Goal: Consume media (video, audio)

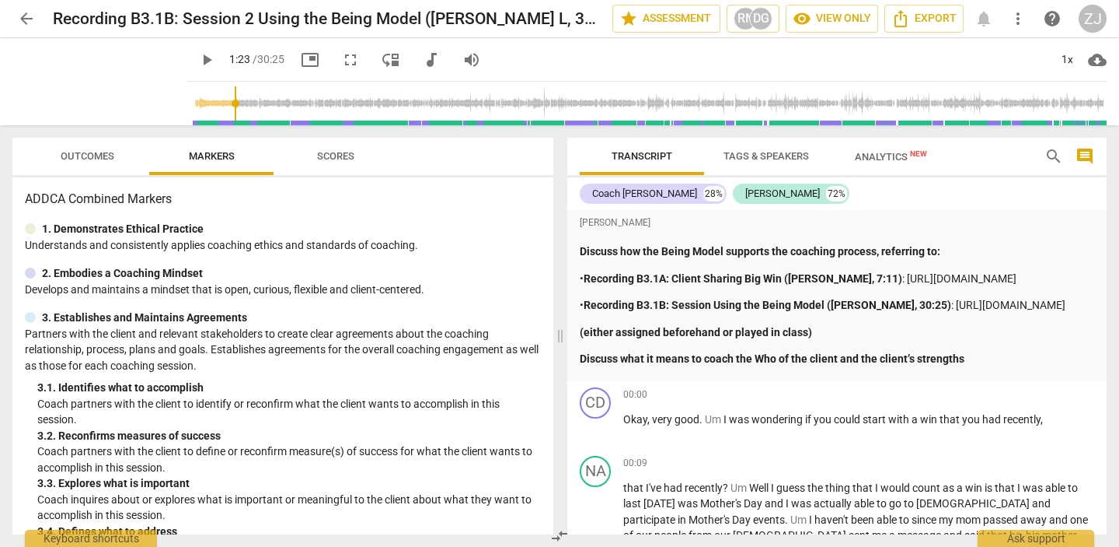
scroll to position [263, 0]
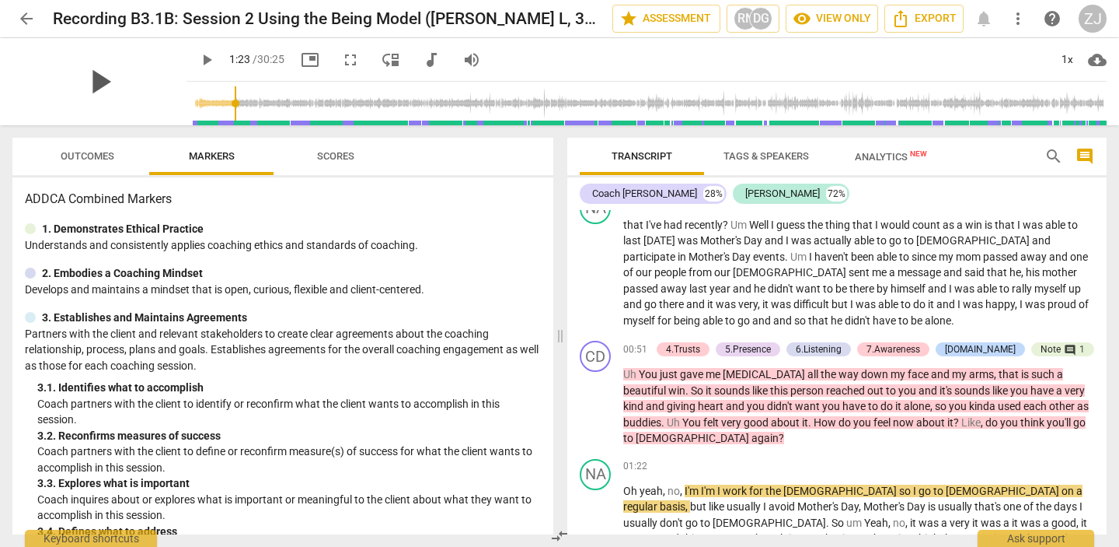
click at [89, 86] on span "play_arrow" at bounding box center [99, 81] width 40 height 40
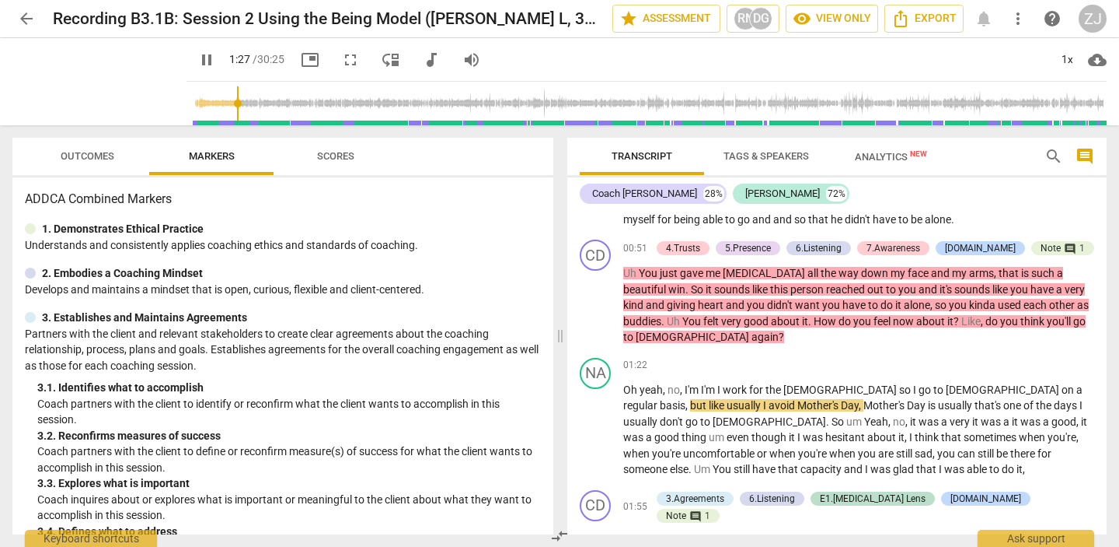
scroll to position [368, 0]
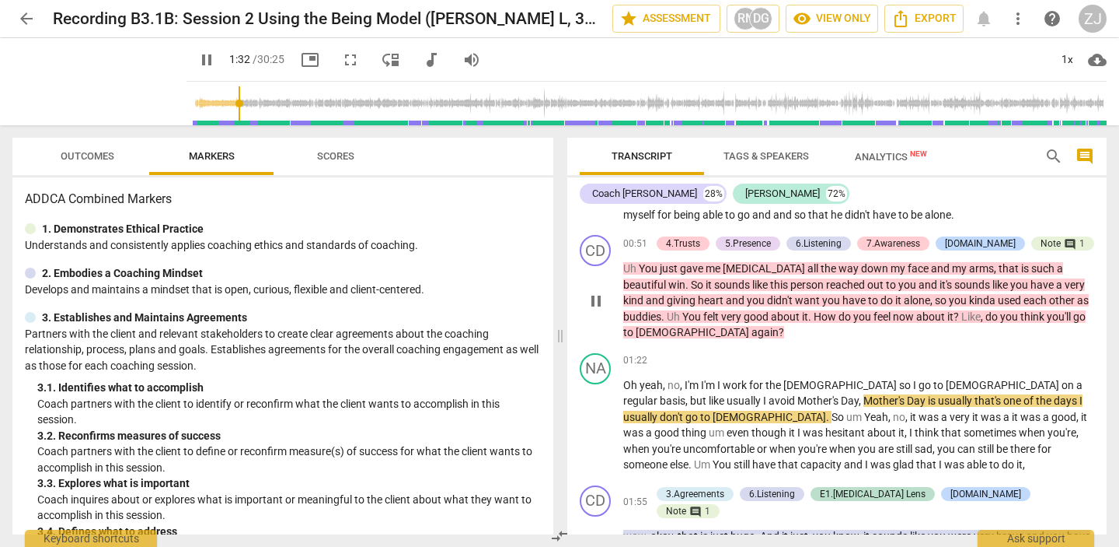
click at [634, 274] on span "Uh" at bounding box center [631, 268] width 16 height 12
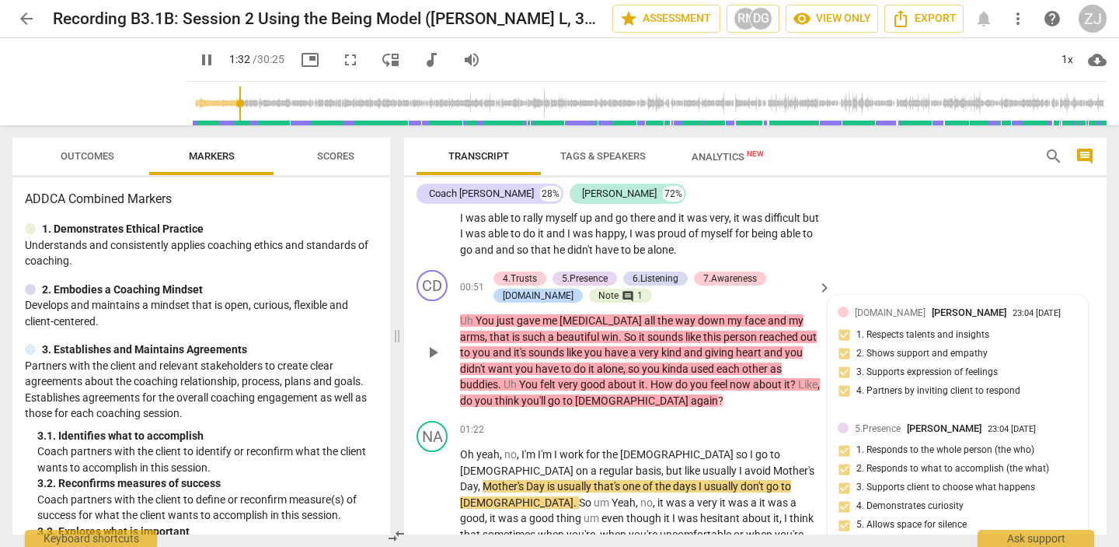
scroll to position [370, 0]
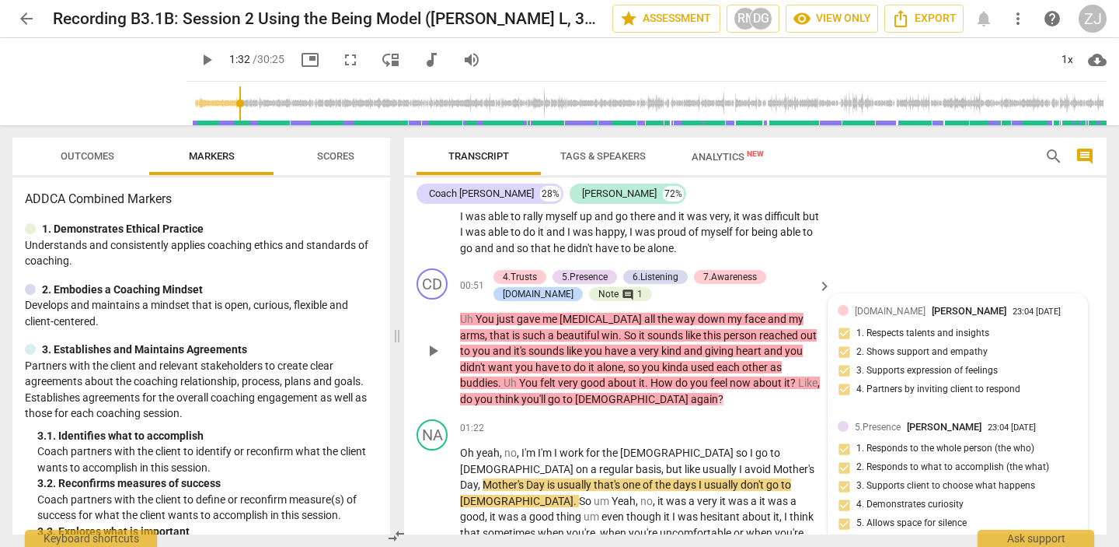
click at [487, 325] on span "You" at bounding box center [486, 319] width 21 height 12
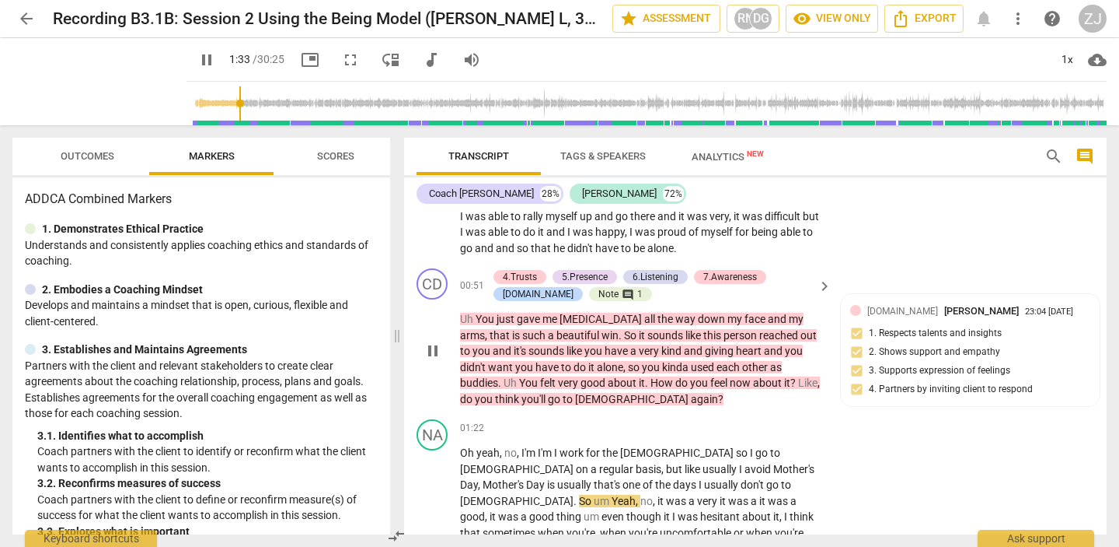
click at [473, 325] on span "Uh" at bounding box center [468, 319] width 16 height 12
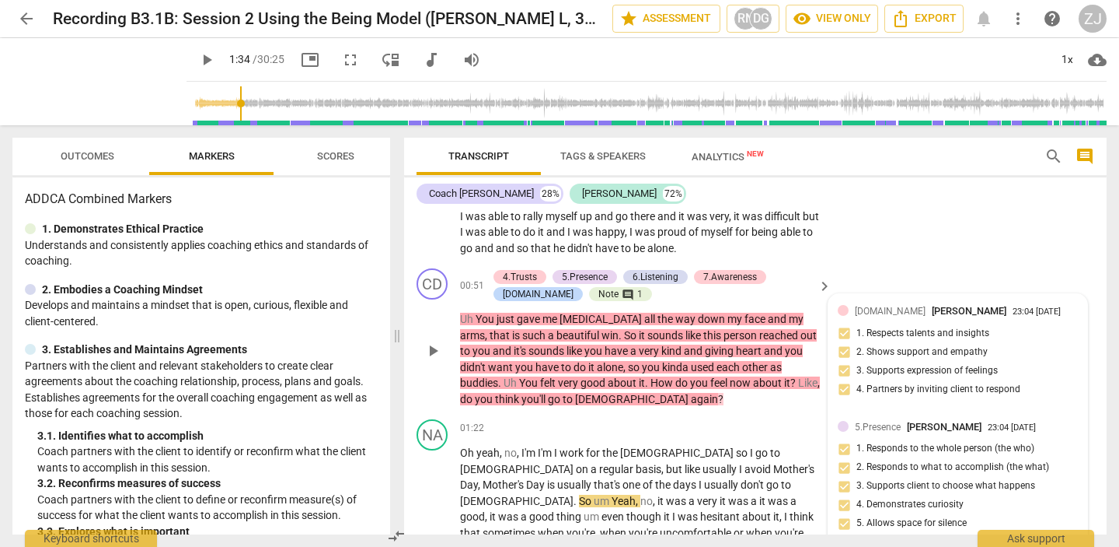
click at [469, 325] on span "Uh" at bounding box center [468, 319] width 16 height 12
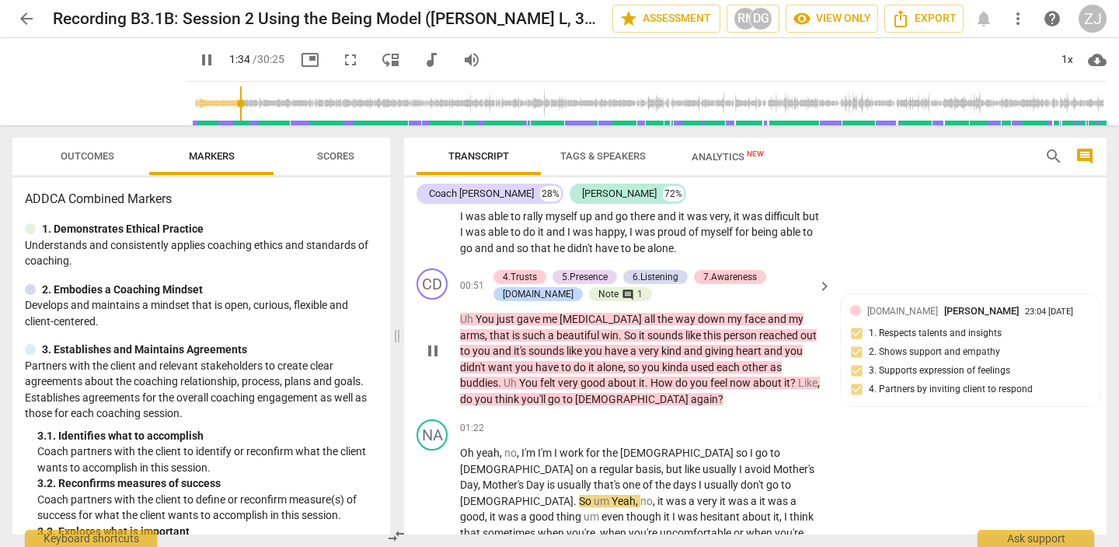
click at [477, 325] on span "You" at bounding box center [486, 319] width 21 height 12
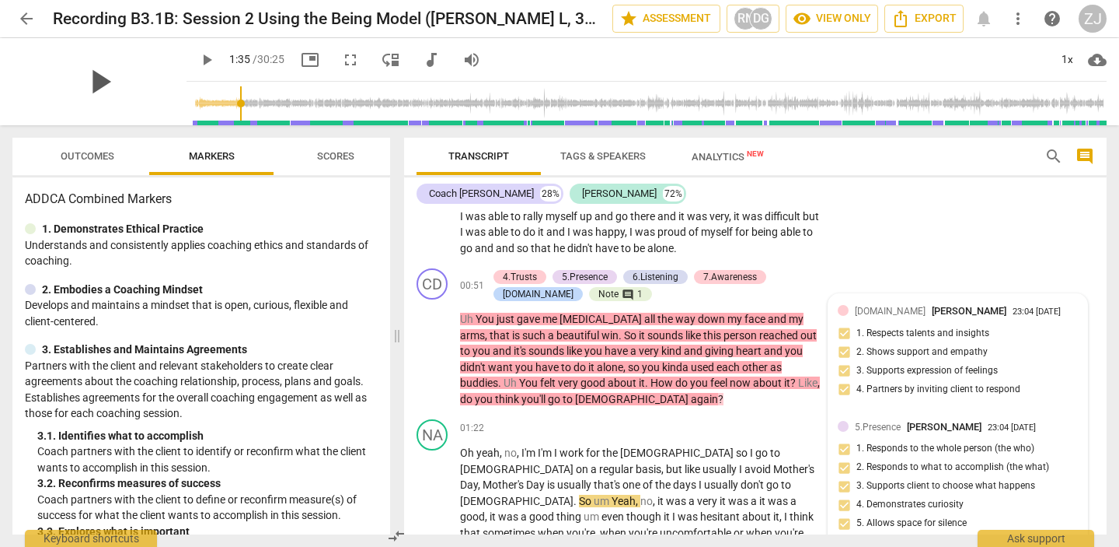
click at [85, 82] on span "play_arrow" at bounding box center [99, 81] width 40 height 40
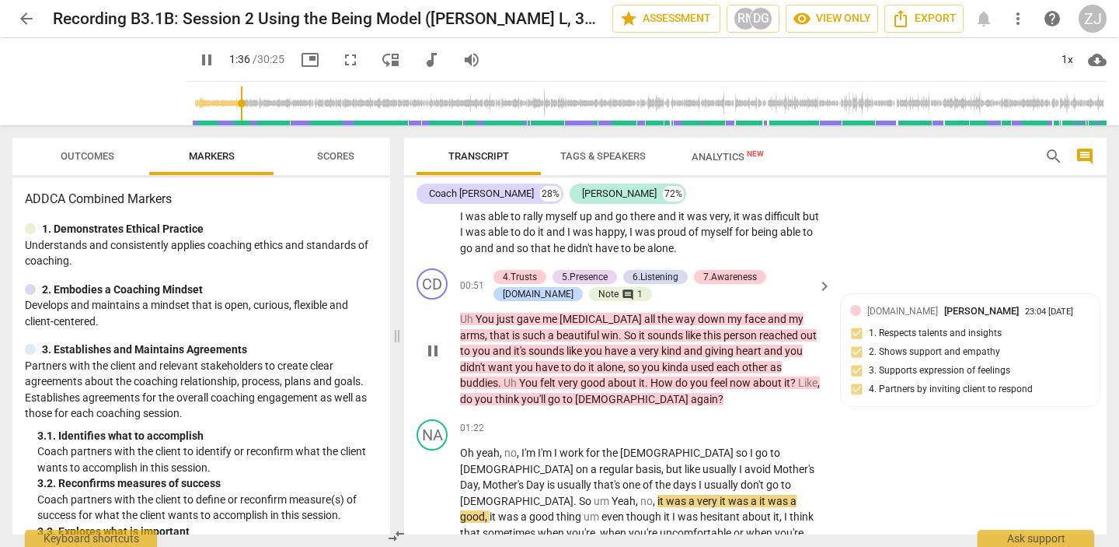
click at [464, 325] on span "Uh" at bounding box center [468, 319] width 16 height 12
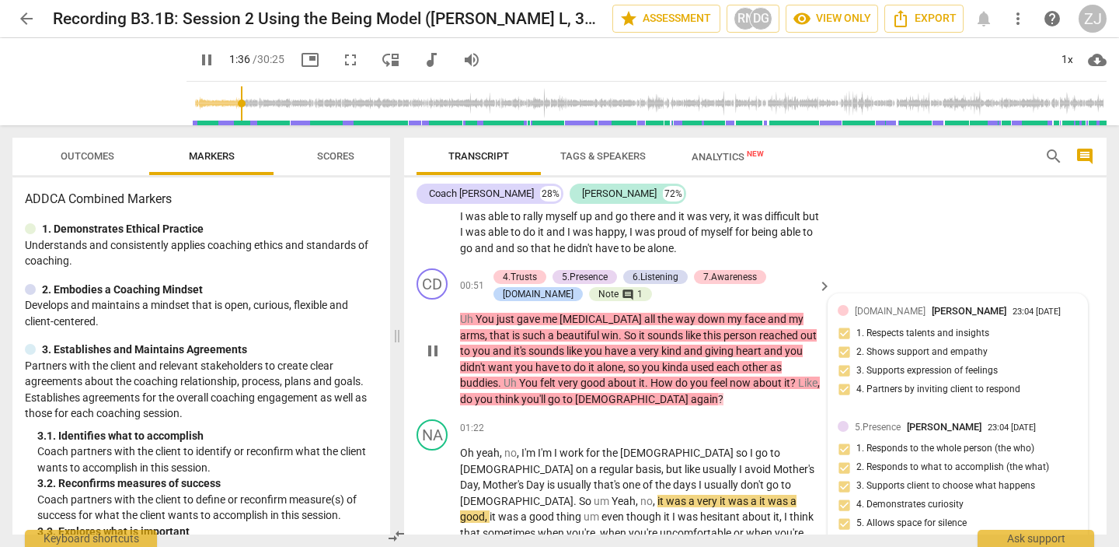
click at [470, 325] on span "Uh" at bounding box center [468, 319] width 16 height 12
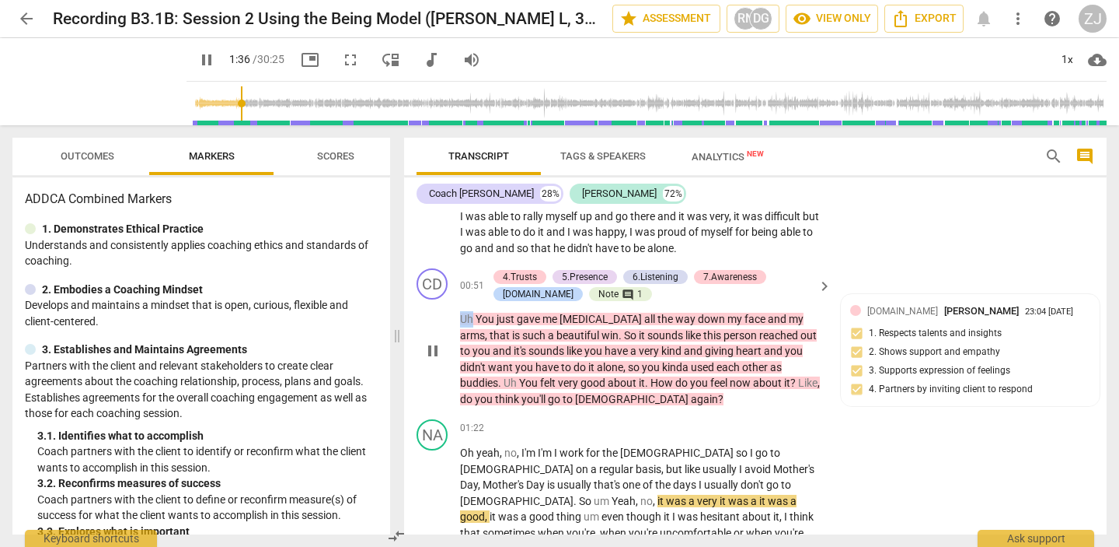
click at [470, 325] on span "Uh" at bounding box center [468, 319] width 16 height 12
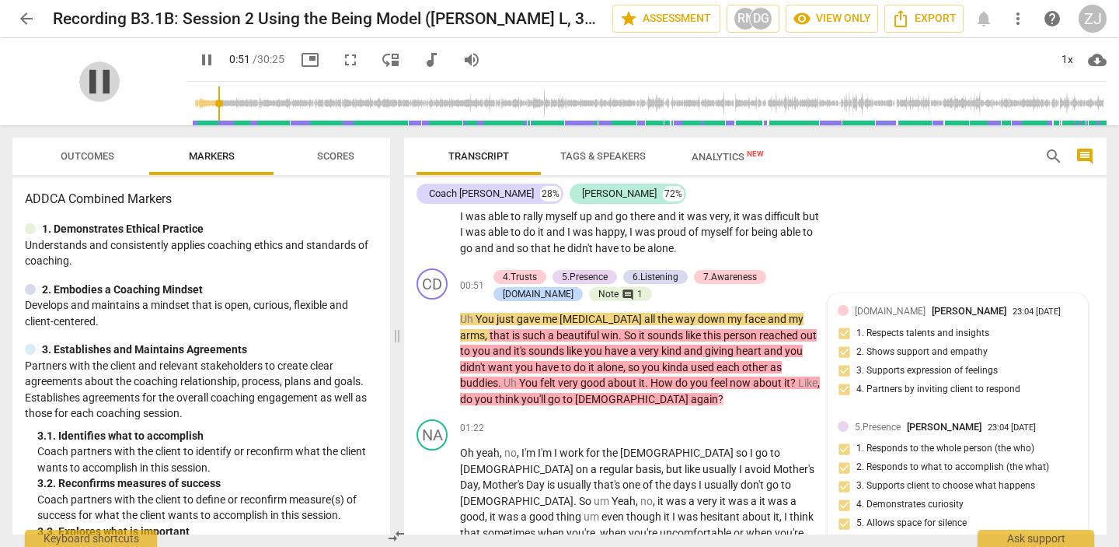
click at [92, 88] on span "pause" at bounding box center [99, 81] width 40 height 40
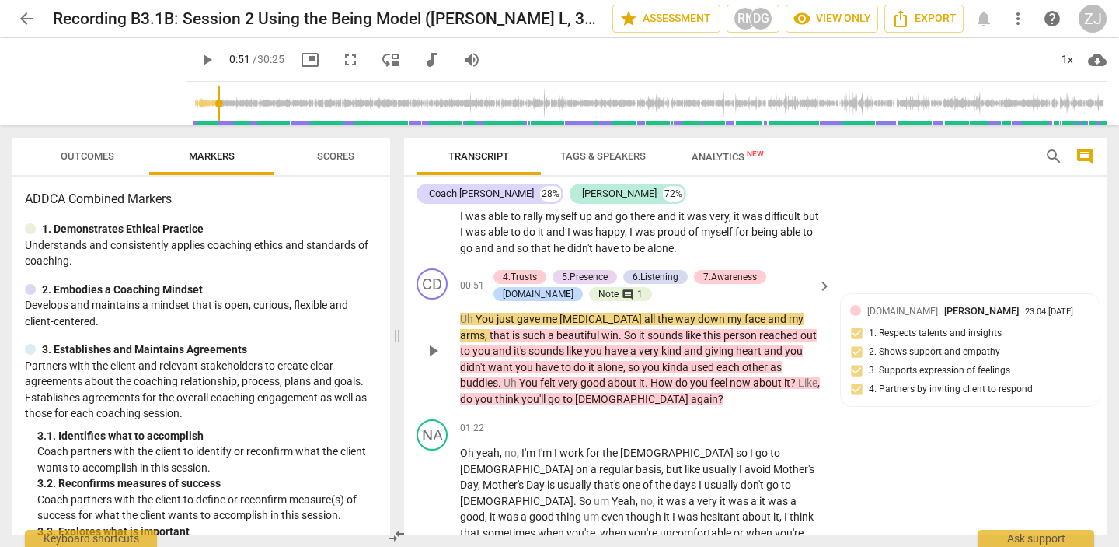
click at [467, 325] on span "Uh" at bounding box center [468, 319] width 16 height 12
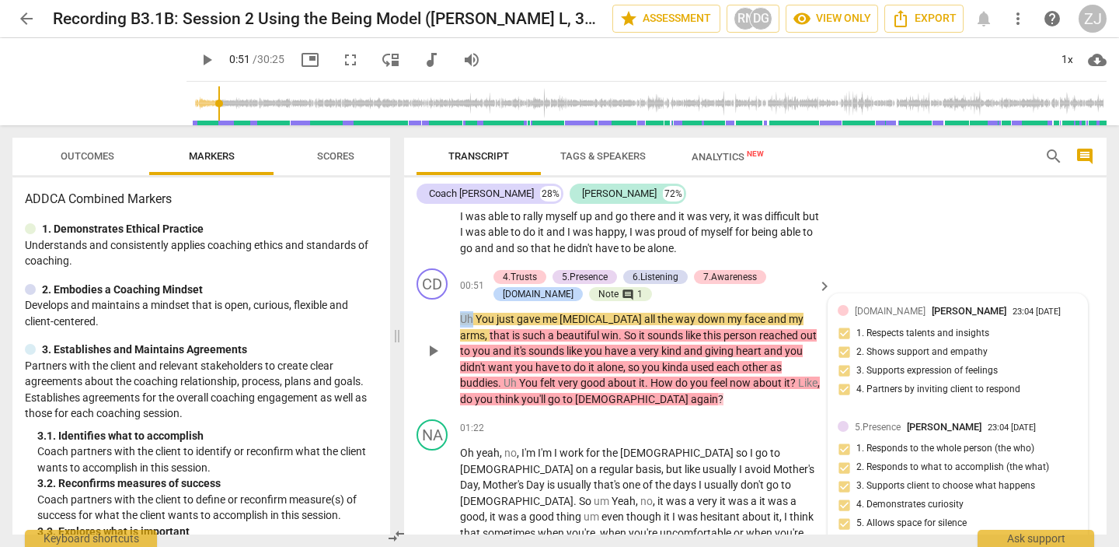
click at [467, 325] on span "Uh" at bounding box center [468, 319] width 16 height 12
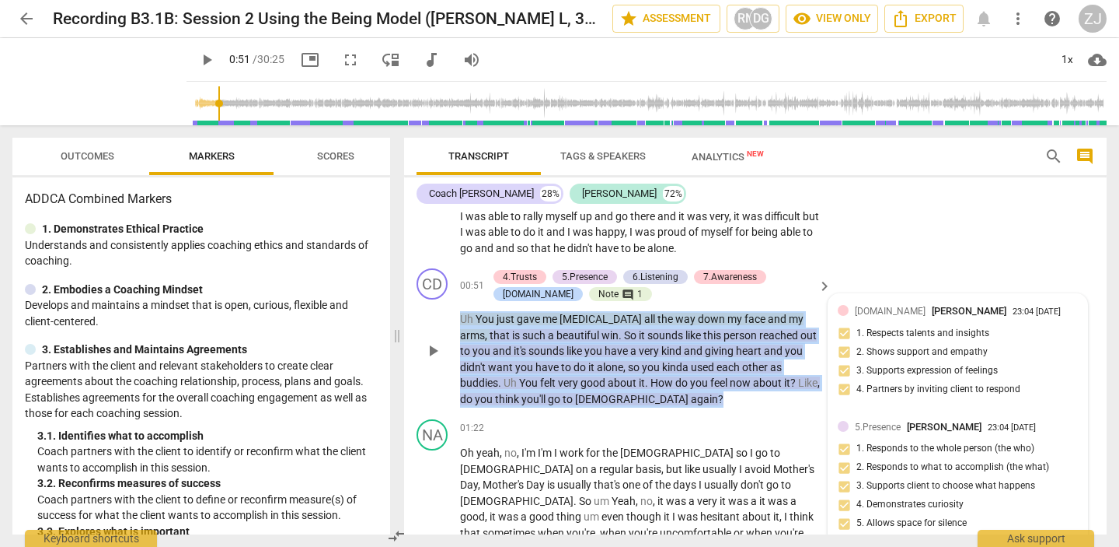
click at [467, 325] on span "Uh" at bounding box center [468, 319] width 16 height 12
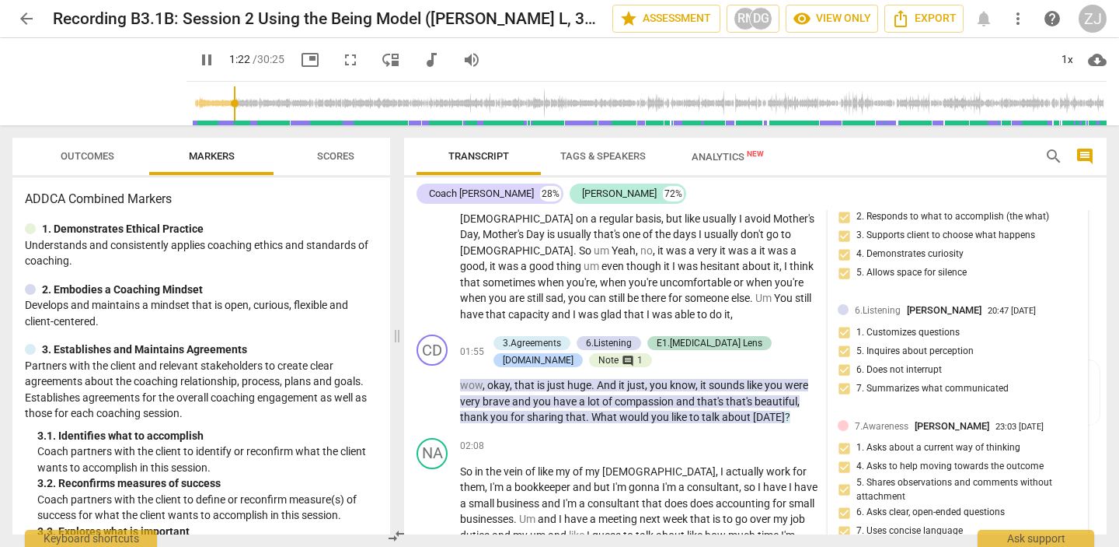
scroll to position [623, 0]
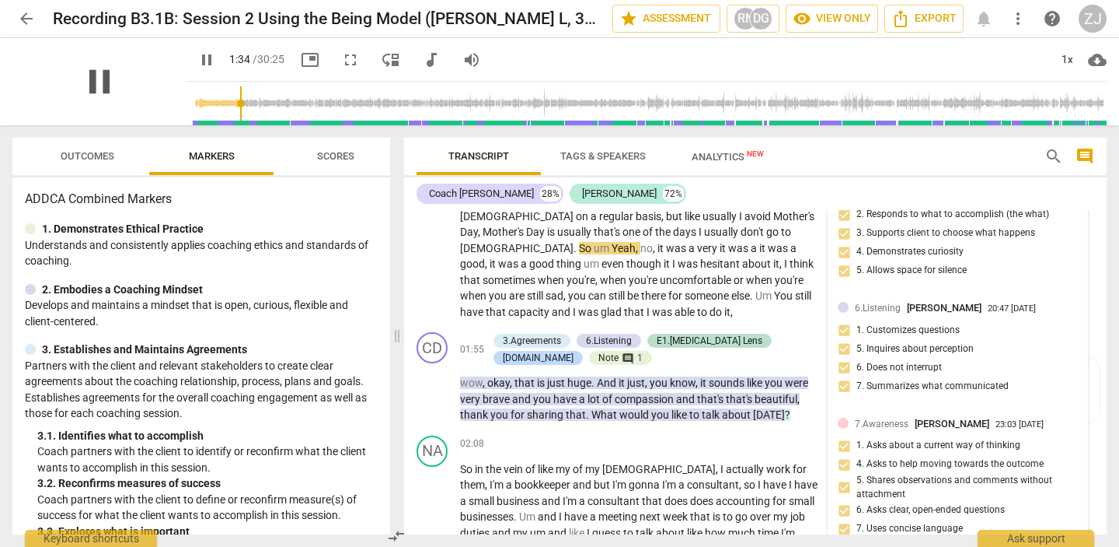
click at [89, 86] on span "pause" at bounding box center [99, 81] width 40 height 40
click at [89, 86] on span "play_arrow" at bounding box center [99, 81] width 40 height 40
click at [89, 86] on span "pause" at bounding box center [99, 81] width 40 height 40
click at [472, 405] on p "wow , okay , that is just huge . And it just , you know , it sounds like you we…" at bounding box center [642, 399] width 364 height 48
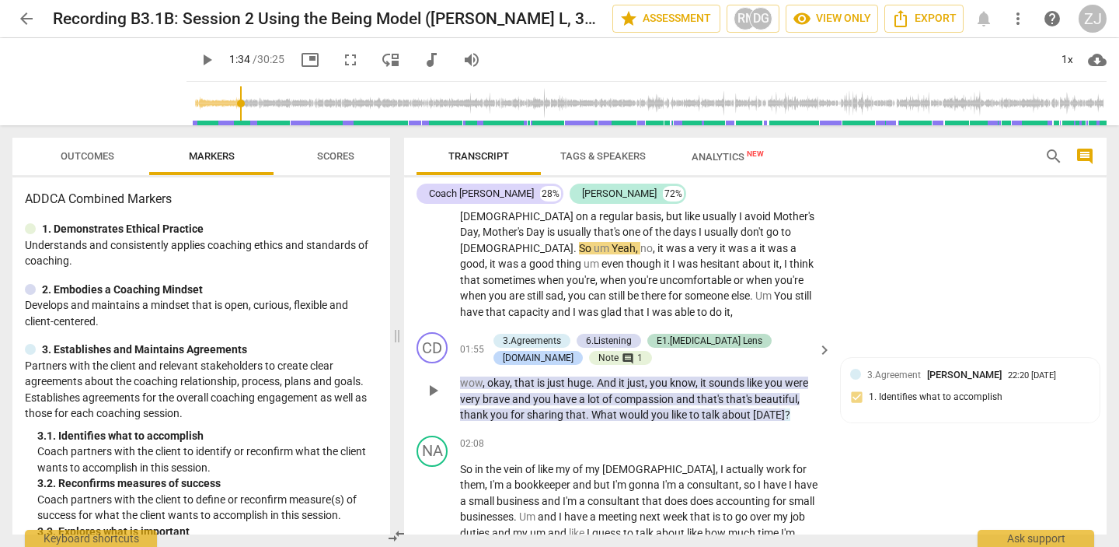
click at [477, 389] on span "wow" at bounding box center [471, 382] width 23 height 12
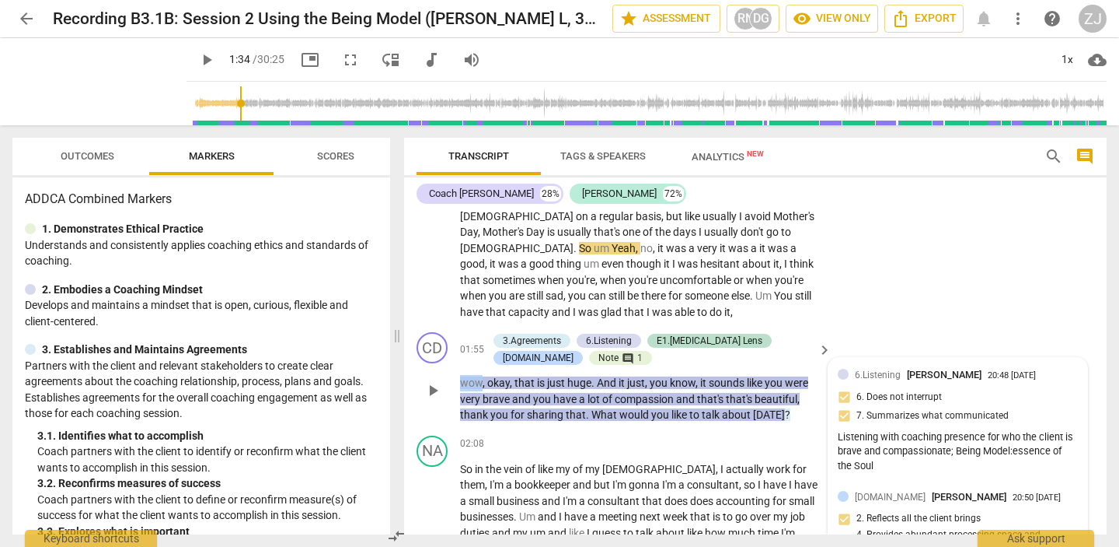
click at [477, 389] on span "wow" at bounding box center [471, 382] width 23 height 12
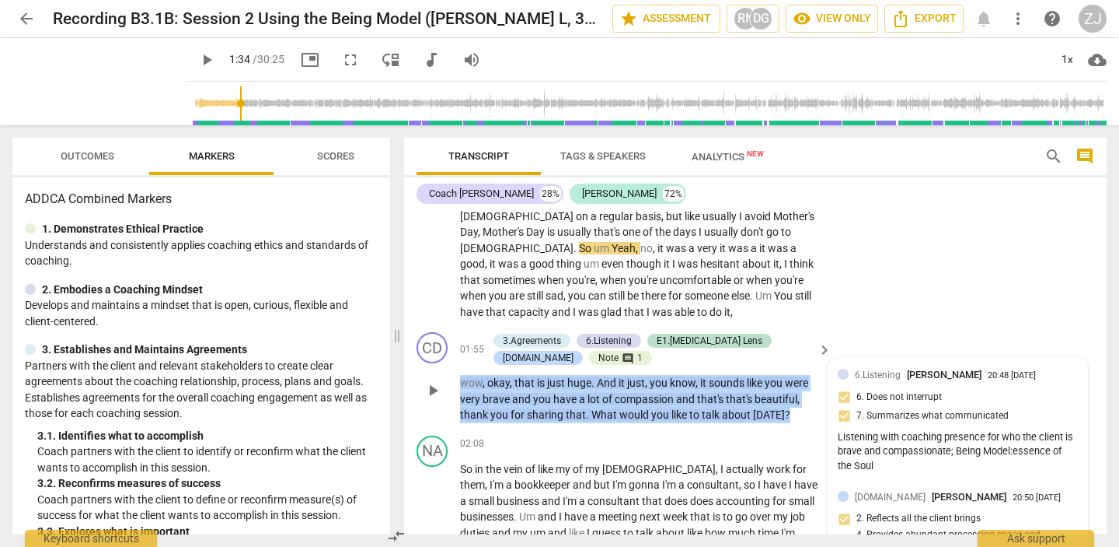
click at [477, 389] on span "wow" at bounding box center [471, 382] width 23 height 12
click at [474, 389] on span "wow" at bounding box center [471, 382] width 23 height 12
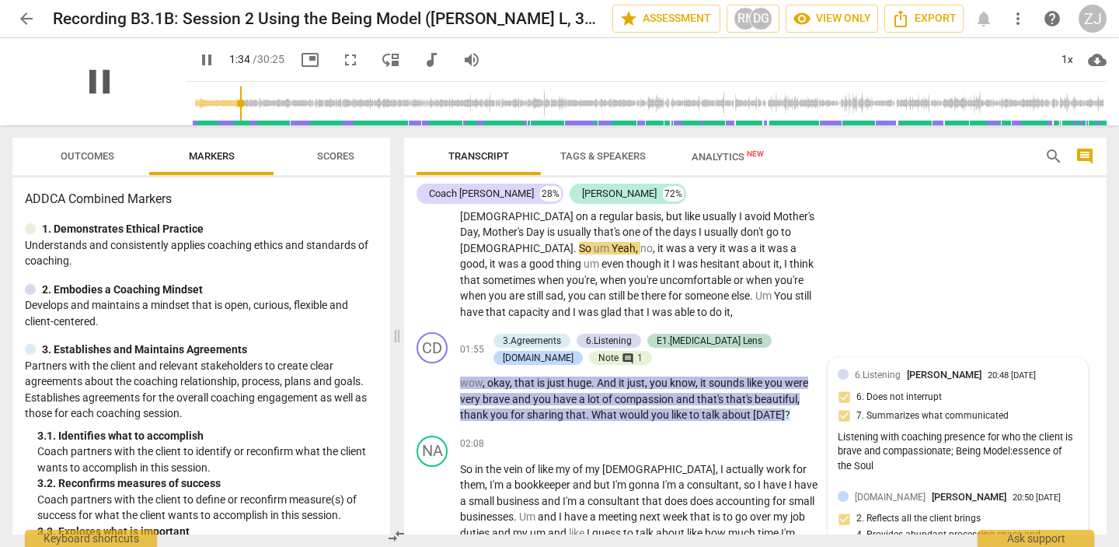
click at [87, 86] on span "pause" at bounding box center [99, 81] width 40 height 40
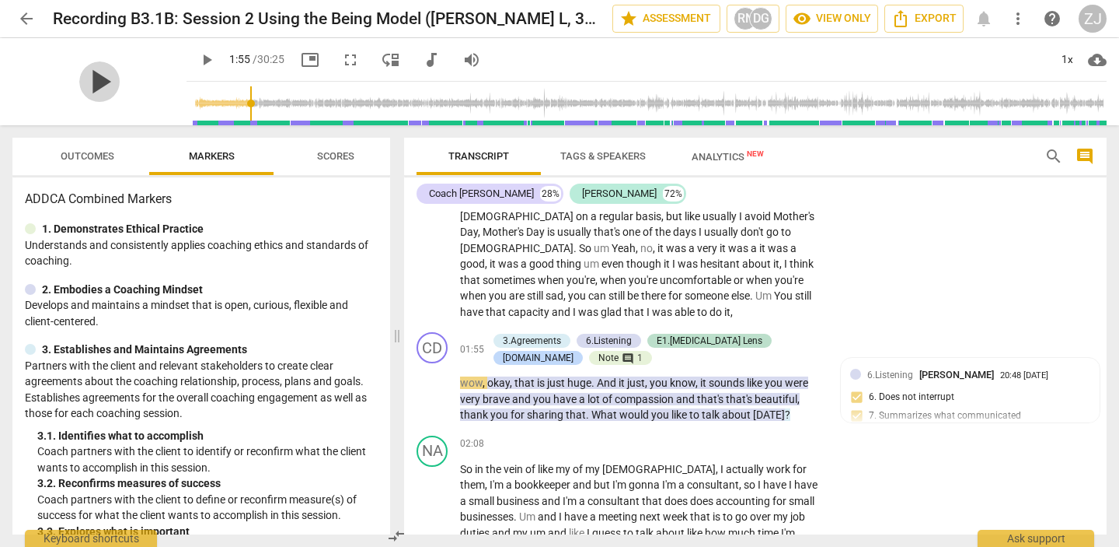
click at [89, 86] on span "play_arrow" at bounding box center [99, 81] width 40 height 40
click at [91, 81] on span "pause" at bounding box center [99, 81] width 40 height 40
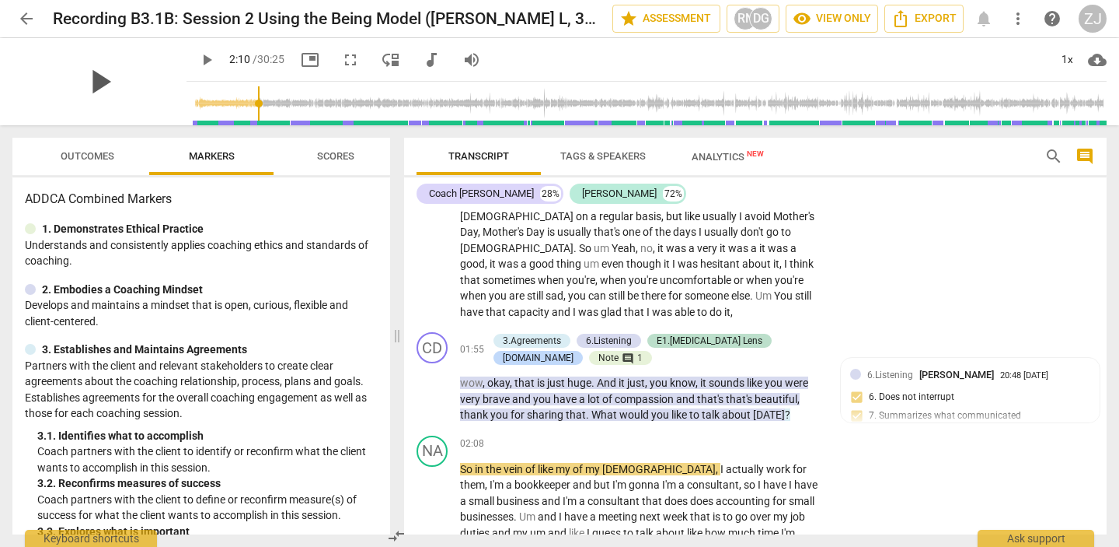
type input "131"
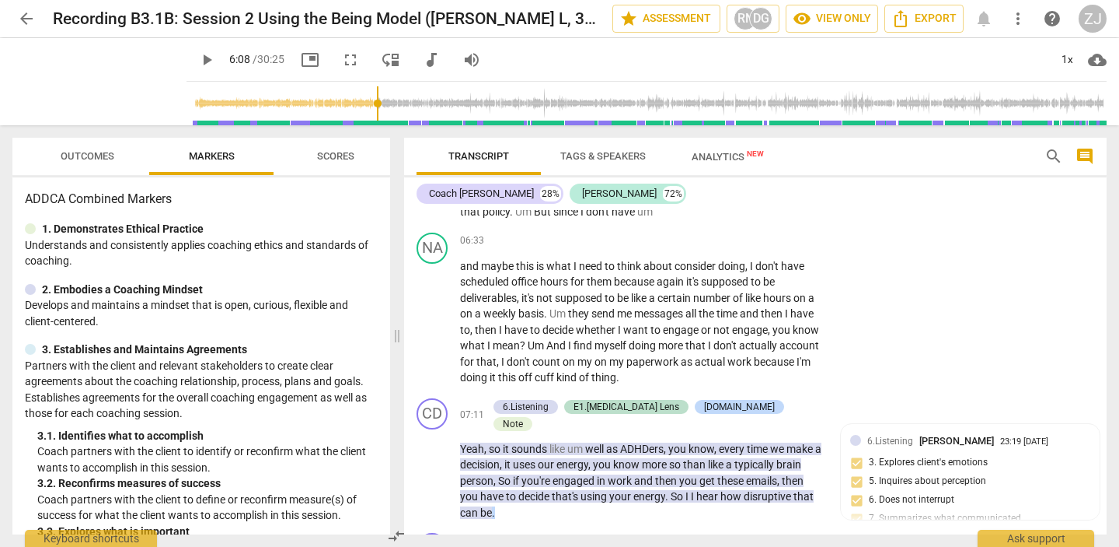
scroll to position [1821, 0]
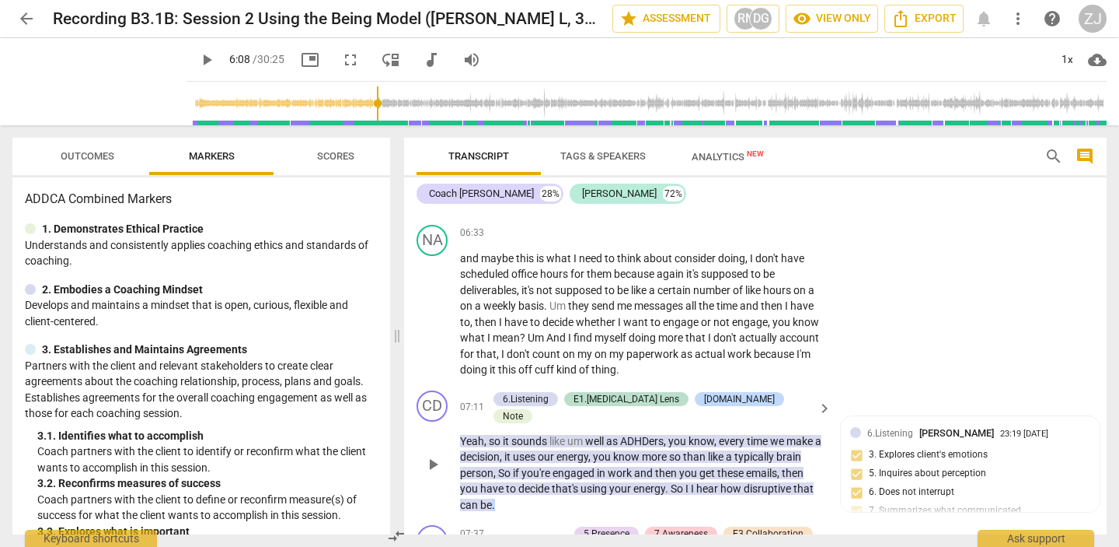
click at [469, 438] on span "Yeah" at bounding box center [472, 441] width 24 height 12
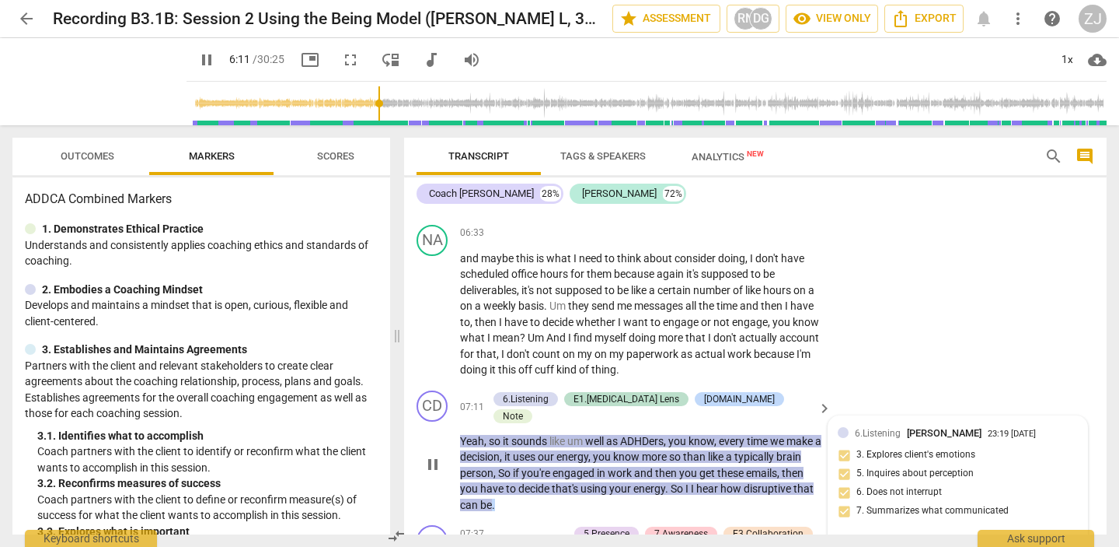
click at [469, 438] on span "Yeah" at bounding box center [472, 441] width 24 height 12
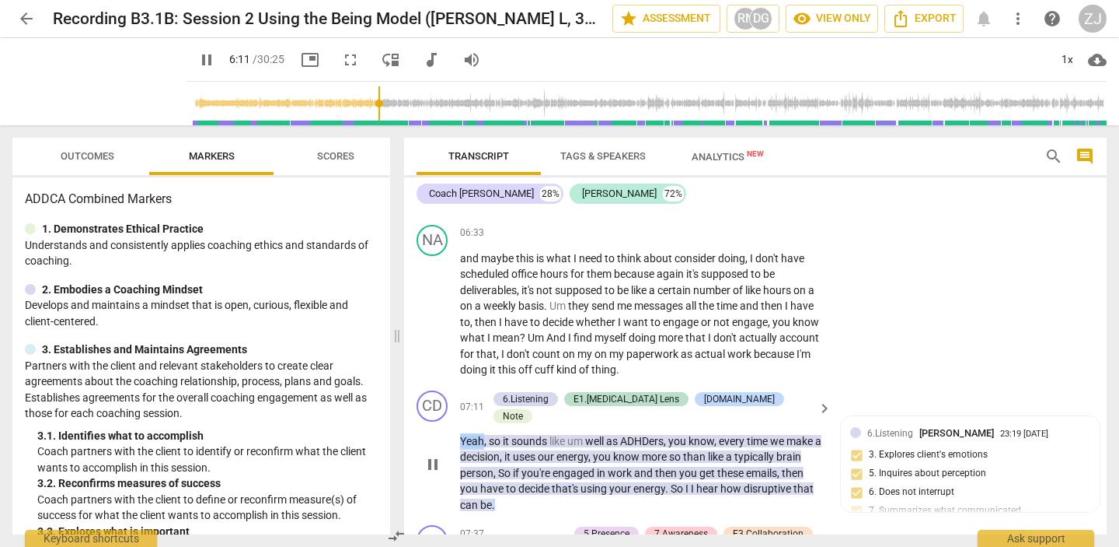
click at [469, 438] on span "Yeah" at bounding box center [472, 441] width 24 height 12
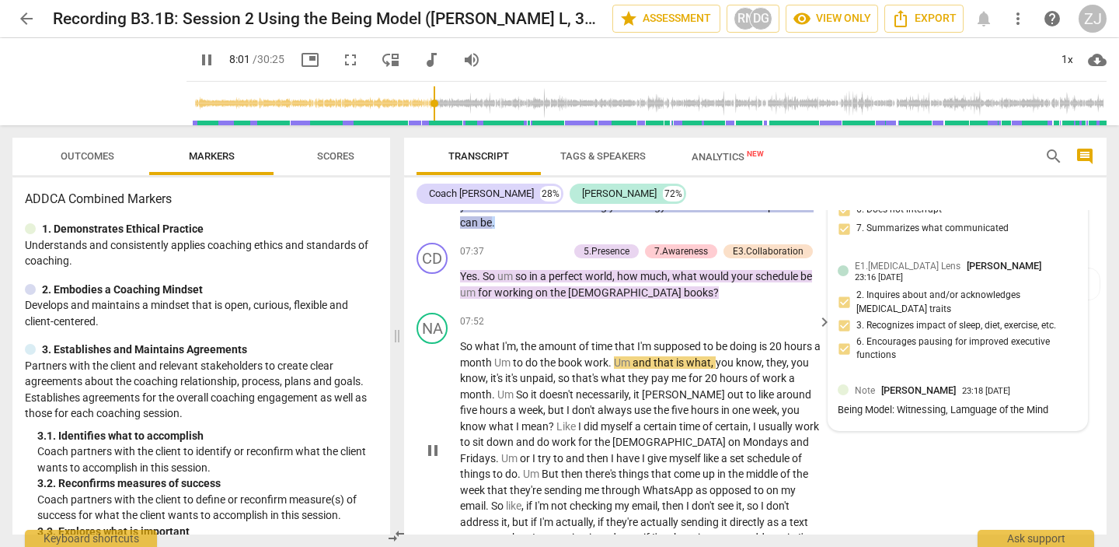
scroll to position [2111, 0]
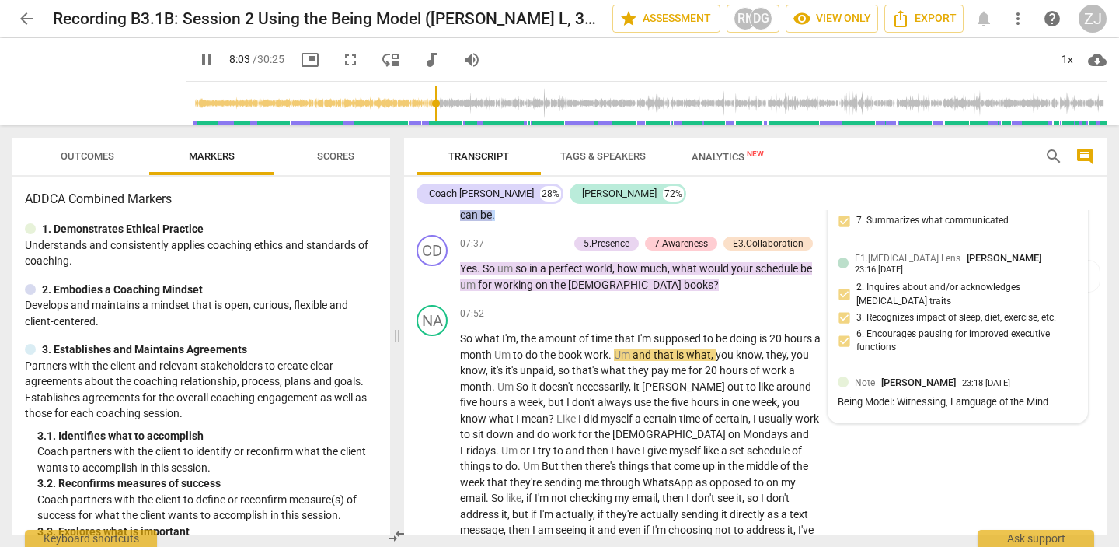
click at [967, 264] on span "[PERSON_NAME]" at bounding box center [1004, 258] width 75 height 12
click at [924, 301] on div "E1.[MEDICAL_DATA] Lens [PERSON_NAME] 23:16 [DATE] 2. Inquires about and/or ackn…" at bounding box center [958, 306] width 240 height 112
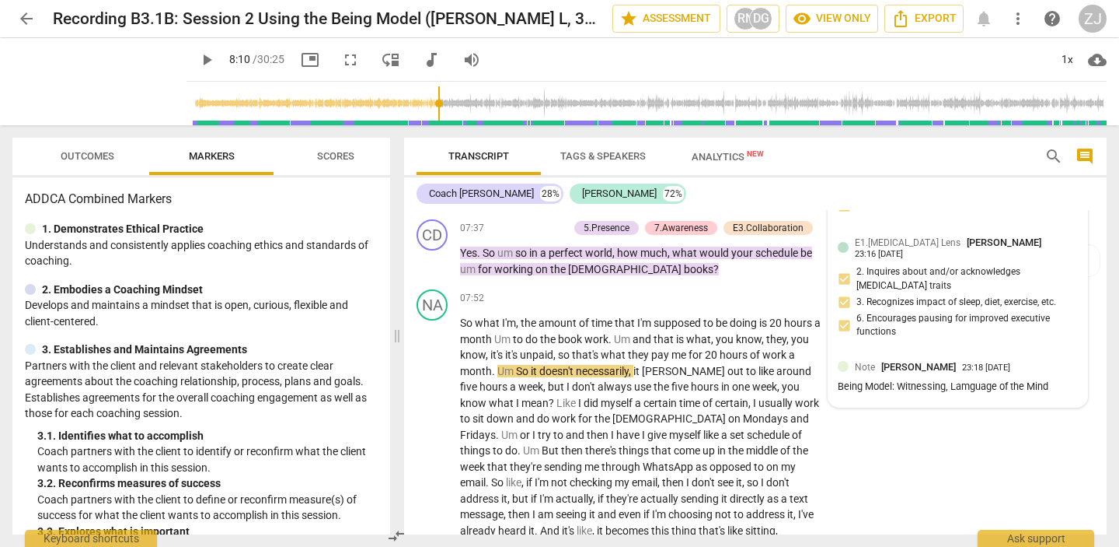
scroll to position [2415, 0]
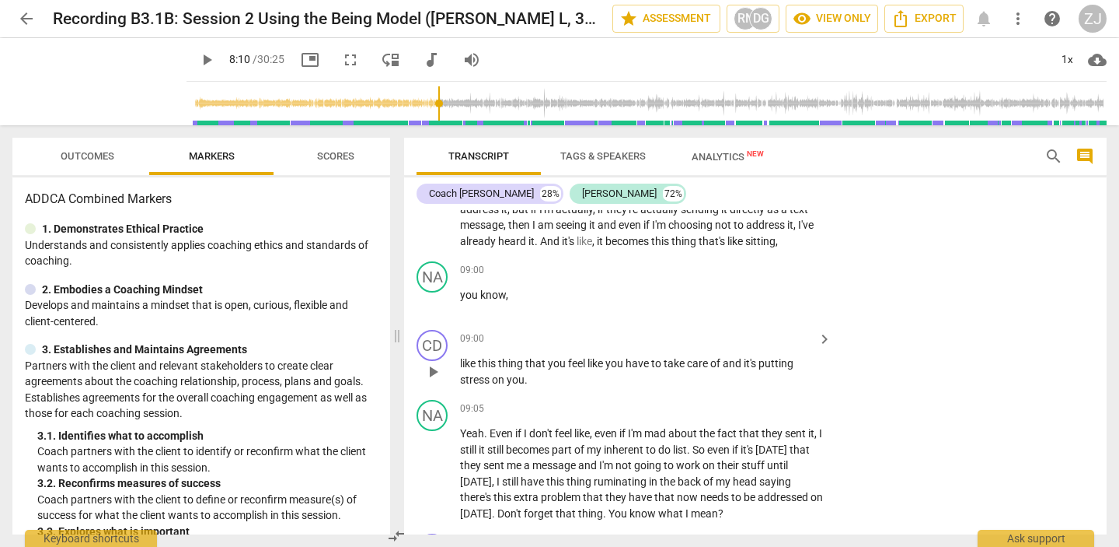
click at [477, 363] on span "like" at bounding box center [469, 363] width 18 height 12
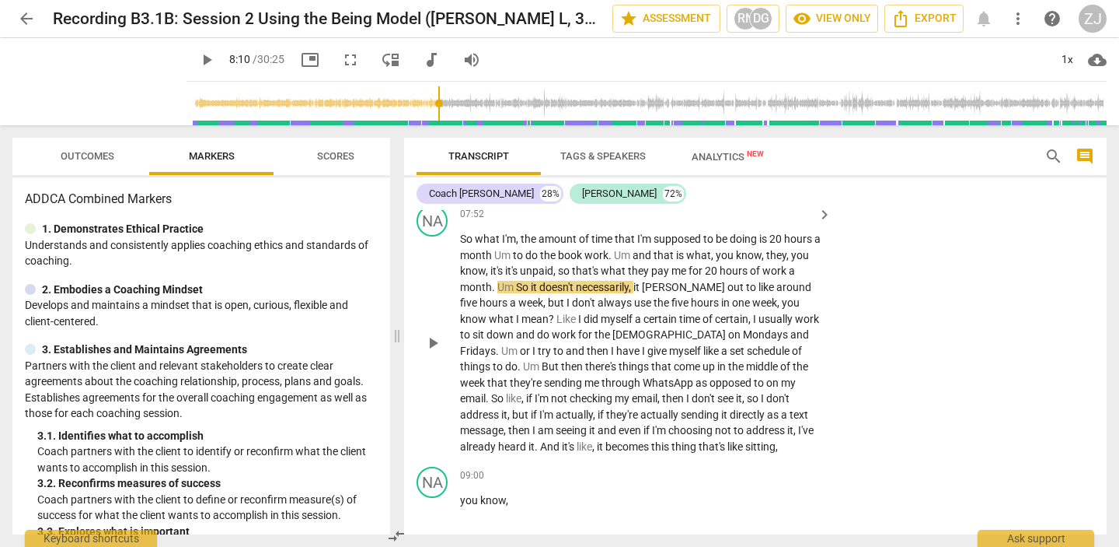
scroll to position [2138, 0]
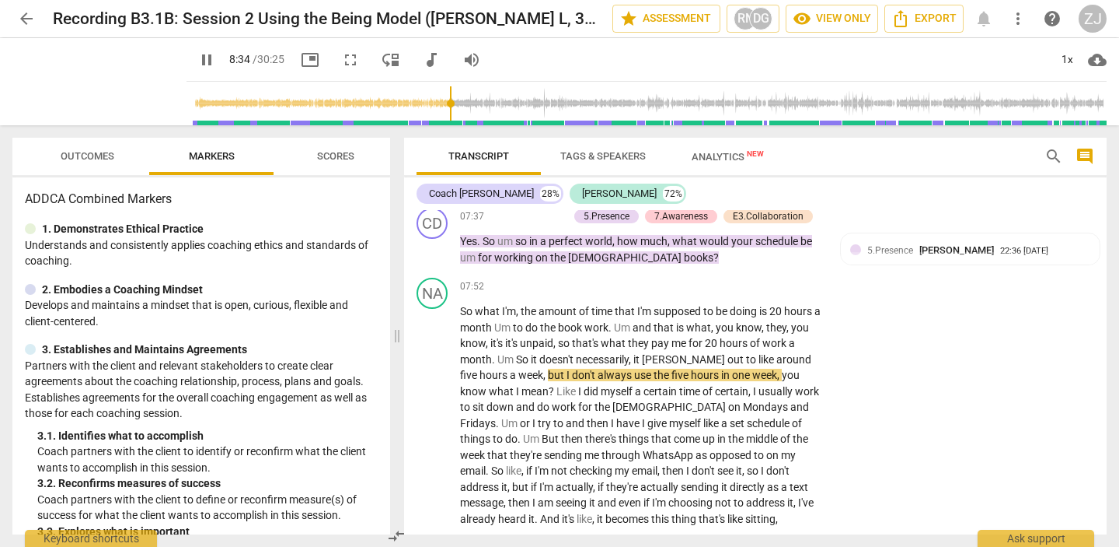
click at [436, 99] on input "range" at bounding box center [650, 104] width 914 height 50
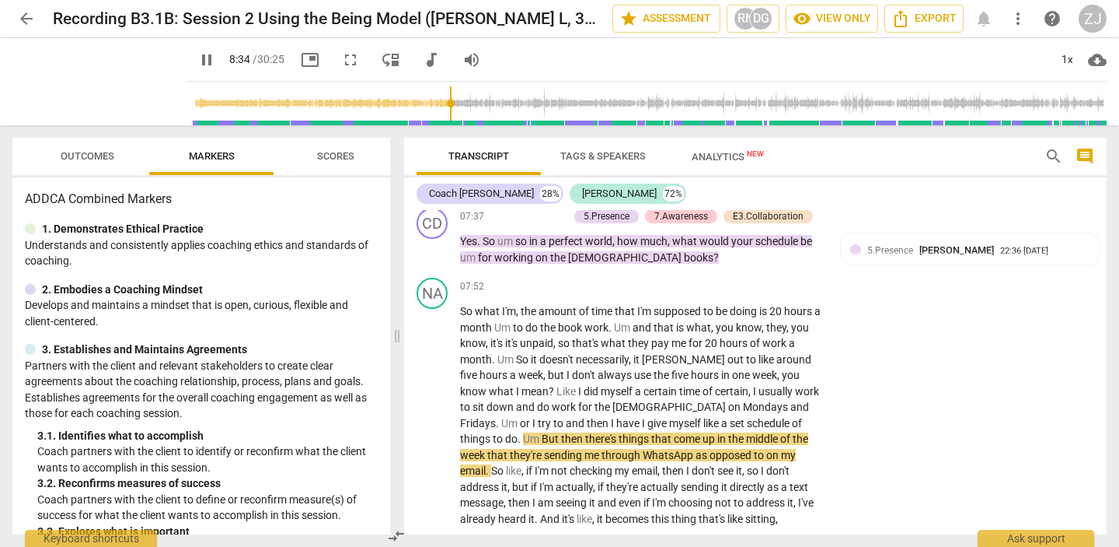
click at [458, 97] on input "range" at bounding box center [650, 104] width 914 height 50
click at [466, 95] on input "range" at bounding box center [650, 104] width 914 height 50
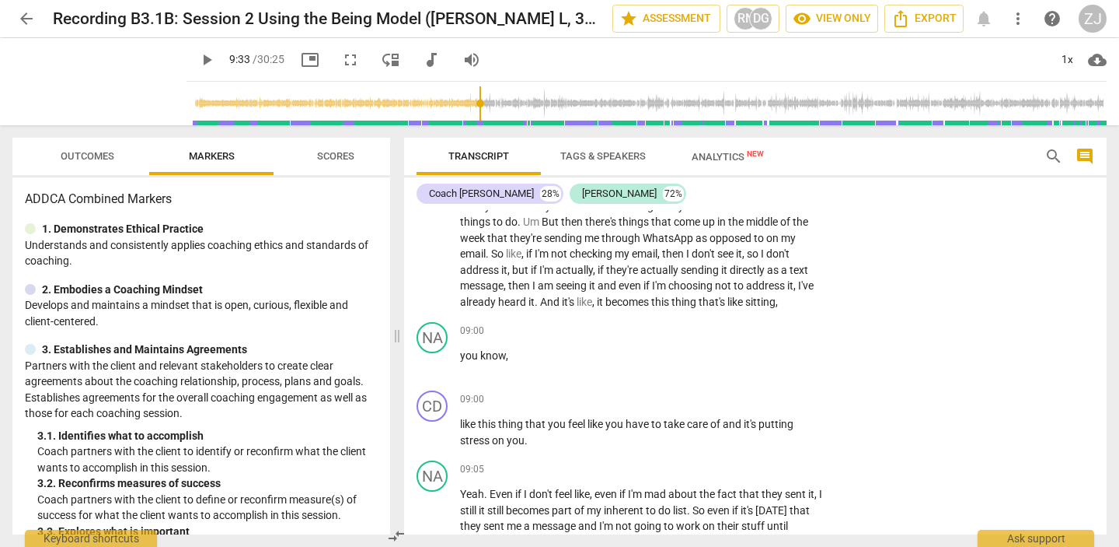
scroll to position [2362, 0]
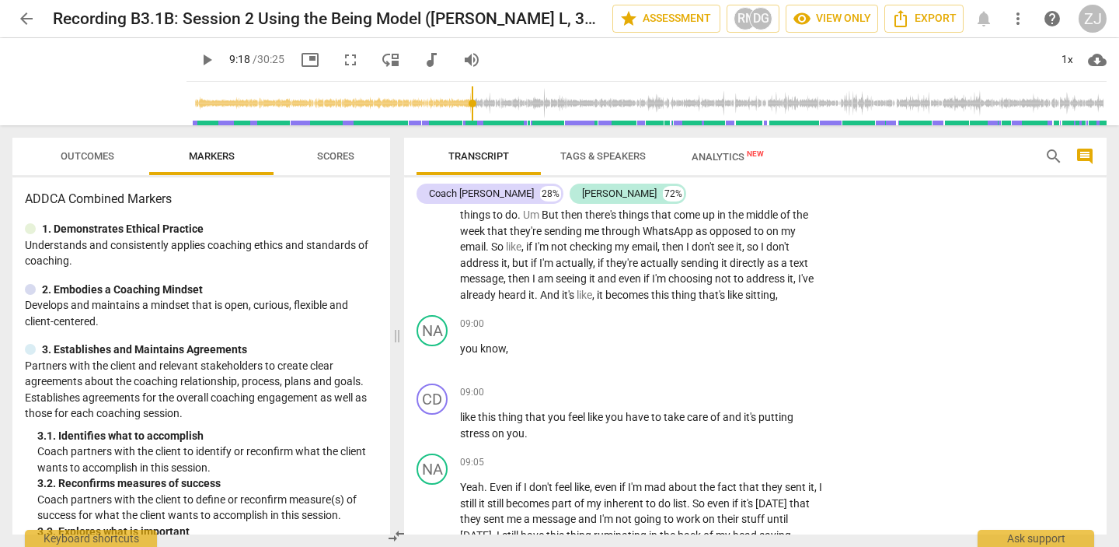
click at [459, 103] on input "range" at bounding box center [650, 104] width 914 height 50
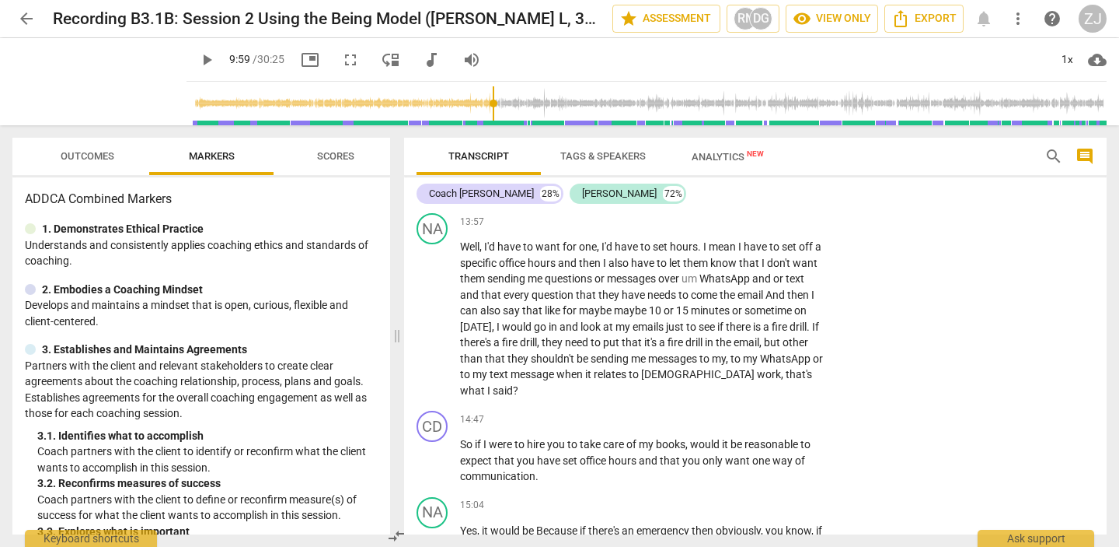
scroll to position [4008, 0]
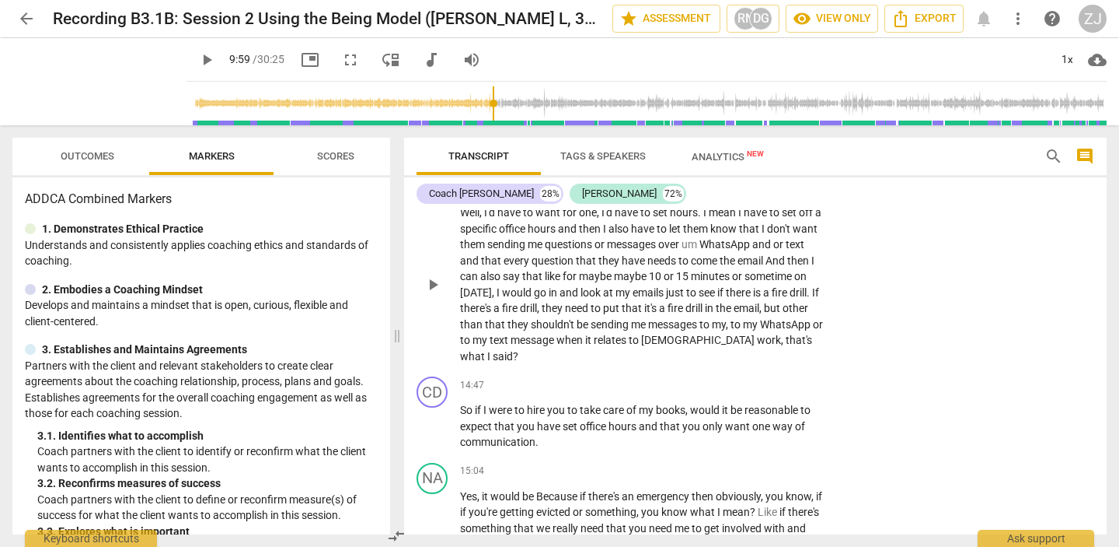
click at [478, 218] on span "Well" at bounding box center [469, 212] width 19 height 12
click at [793, 235] on span "want" at bounding box center [805, 228] width 25 height 12
click at [502, 108] on input "range" at bounding box center [650, 104] width 914 height 50
click at [523, 105] on input "range" at bounding box center [650, 104] width 914 height 50
click at [540, 105] on input "range" at bounding box center [650, 104] width 914 height 50
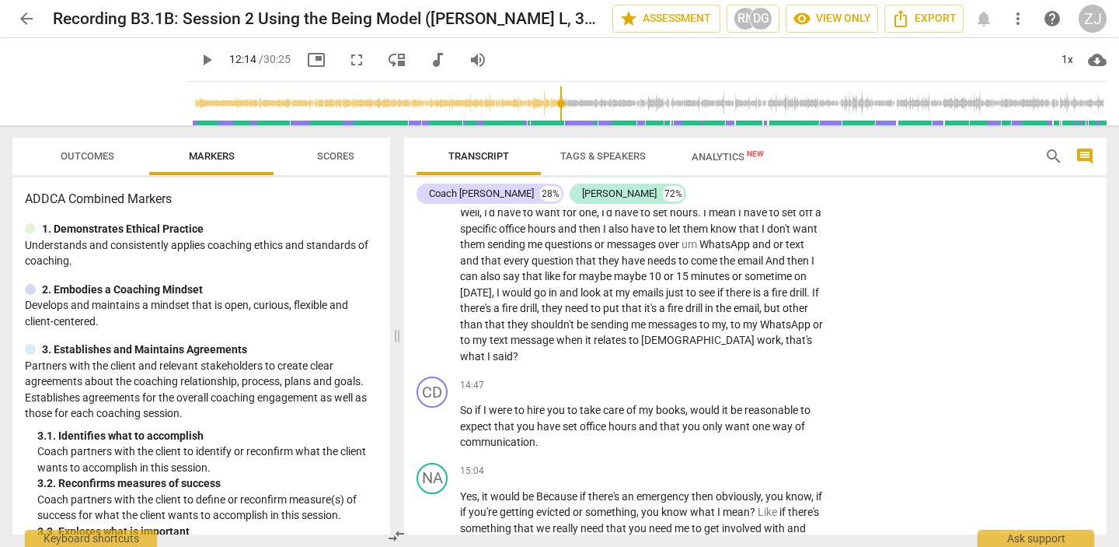
click at [549, 105] on input "range" at bounding box center [650, 104] width 914 height 50
click at [565, 105] on input "range" at bounding box center [650, 104] width 914 height 50
click at [573, 105] on input "range" at bounding box center [650, 104] width 914 height 50
click at [592, 104] on input "range" at bounding box center [650, 104] width 914 height 50
click at [606, 104] on input "range" at bounding box center [650, 104] width 914 height 50
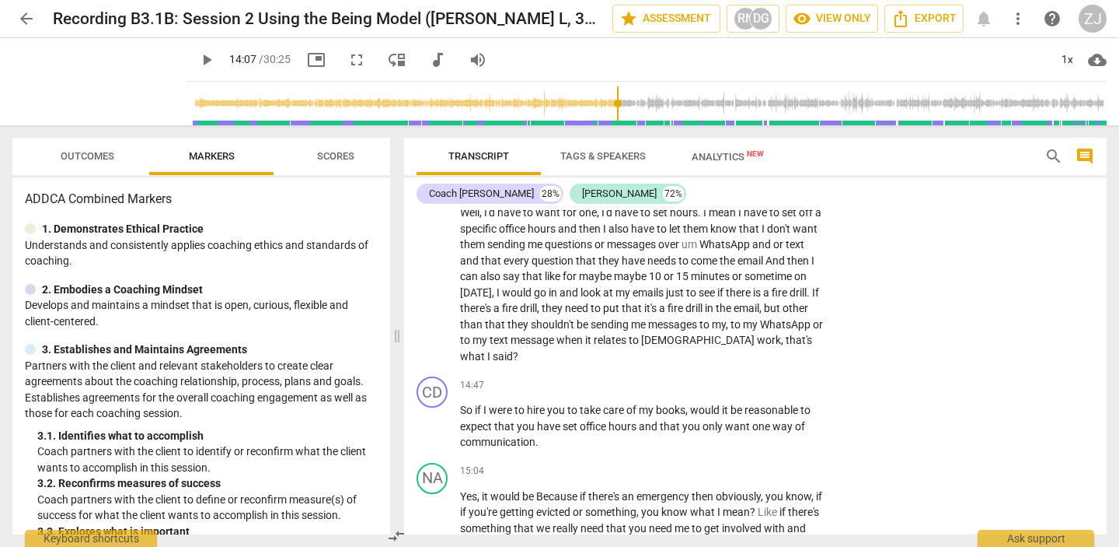
click at [654, 106] on input "range" at bounding box center [650, 104] width 914 height 50
click at [631, 102] on input "range" at bounding box center [650, 104] width 914 height 50
click at [601, 102] on input "range" at bounding box center [650, 104] width 914 height 50
click at [580, 102] on input "range" at bounding box center [650, 104] width 914 height 50
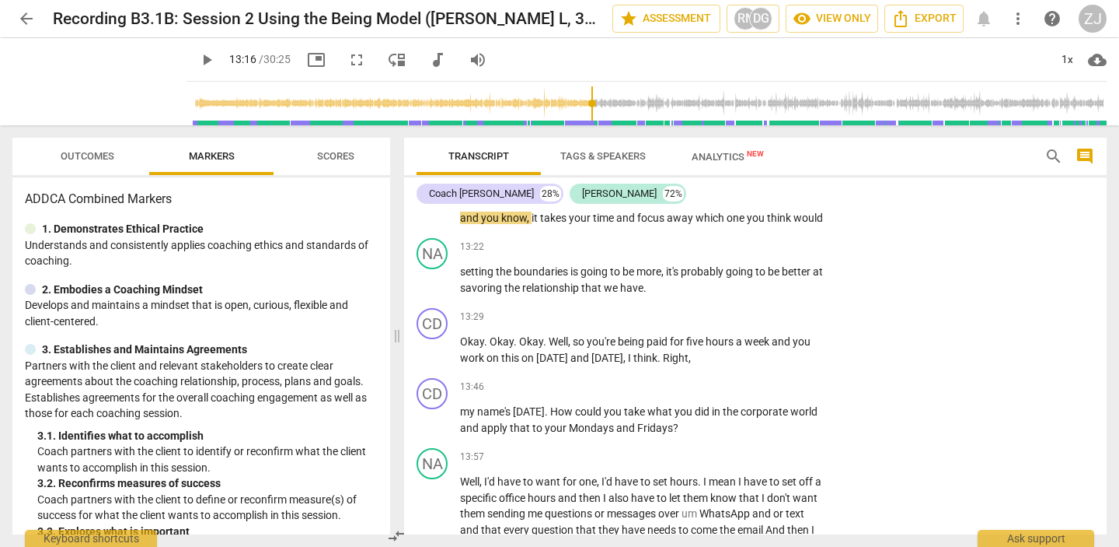
click at [601, 103] on input "range" at bounding box center [650, 104] width 914 height 50
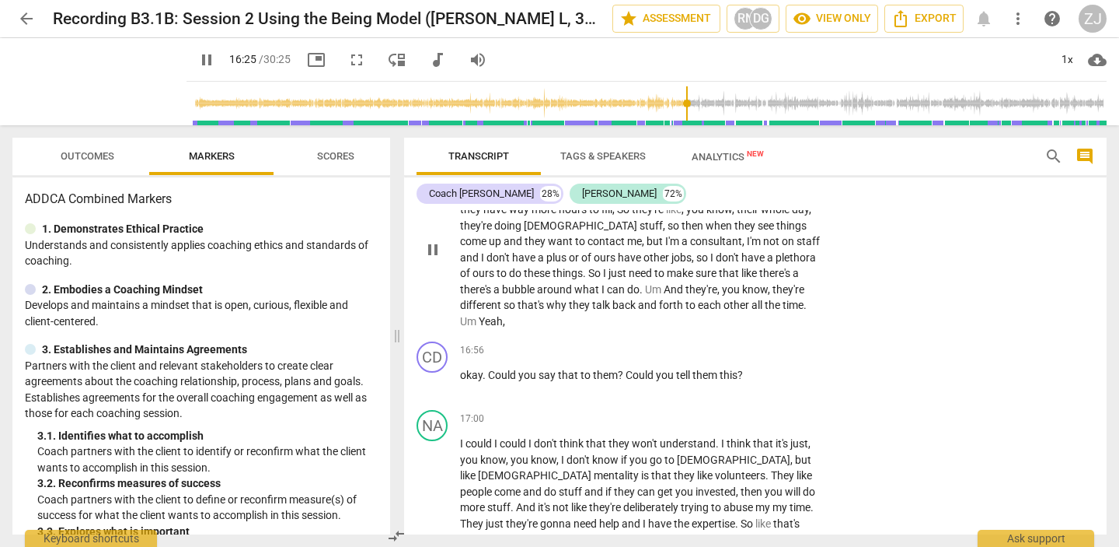
scroll to position [4787, 0]
click at [479, 381] on p "okay . Could you say that to them ? Could you tell them this ?" at bounding box center [642, 373] width 364 height 16
click at [479, 379] on span "okay" at bounding box center [471, 372] width 23 height 12
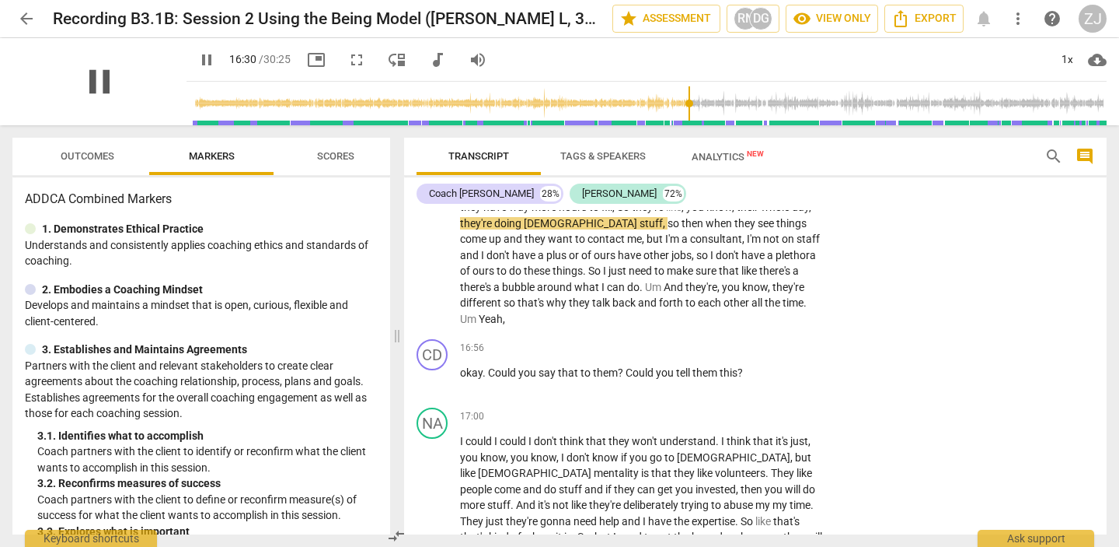
click at [87, 77] on span "pause" at bounding box center [99, 81] width 40 height 40
click at [87, 77] on span "play_arrow" at bounding box center [99, 81] width 40 height 40
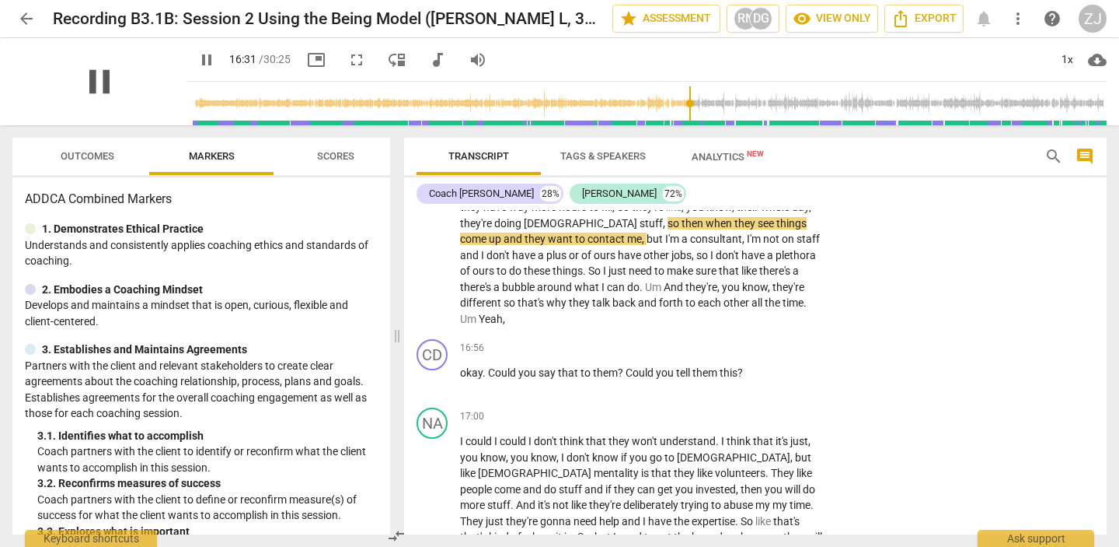
click at [87, 77] on span "pause" at bounding box center [99, 81] width 40 height 40
type input "992"
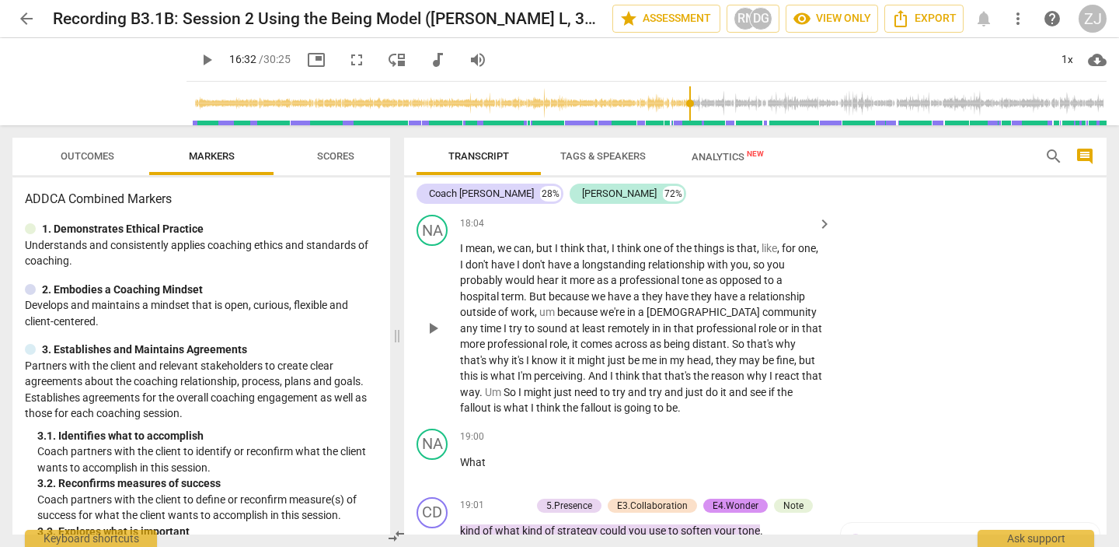
scroll to position [5307, 0]
